Goal: Task Accomplishment & Management: Manage account settings

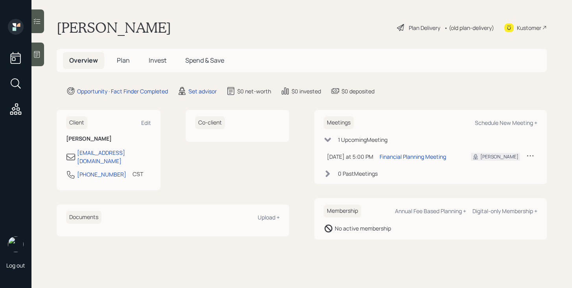
click at [532, 155] on icon at bounding box center [530, 155] width 8 height 8
click at [499, 171] on div "Reschedule" at bounding box center [506, 170] width 57 height 7
